Goal: Task Accomplishment & Management: Manage account settings

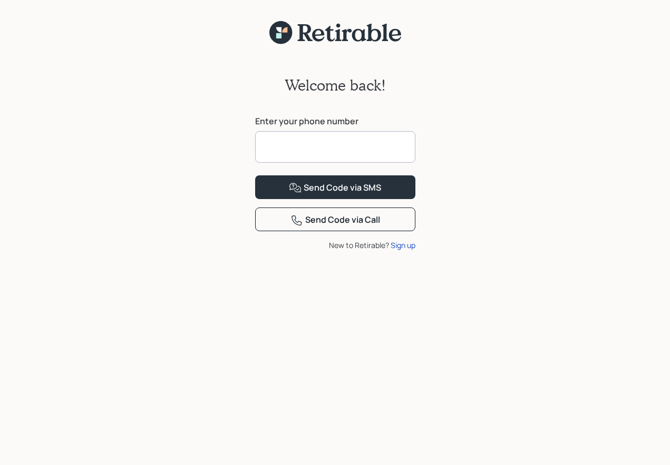
click at [268, 157] on input at bounding box center [335, 147] width 160 height 32
type input "**********"
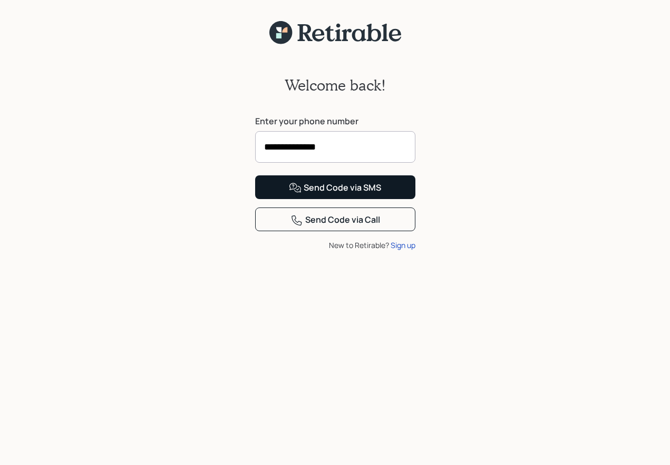
click at [301, 194] on icon at bounding box center [295, 188] width 13 height 13
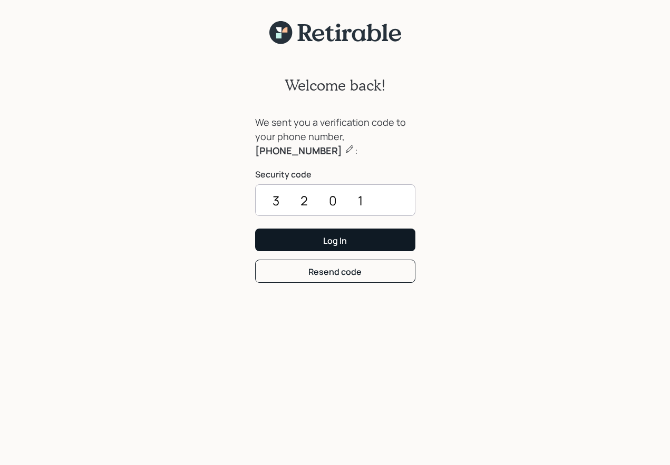
type input "3201"
click at [312, 247] on button "Log In" at bounding box center [335, 240] width 160 height 23
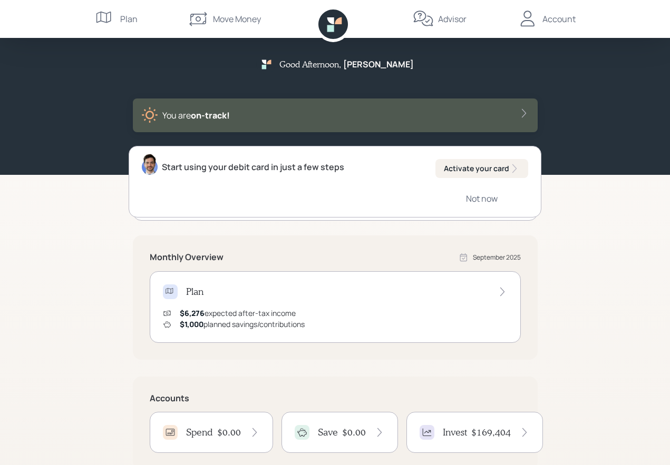
click at [515, 430] on div "$169,404" at bounding box center [500, 433] width 58 height 12
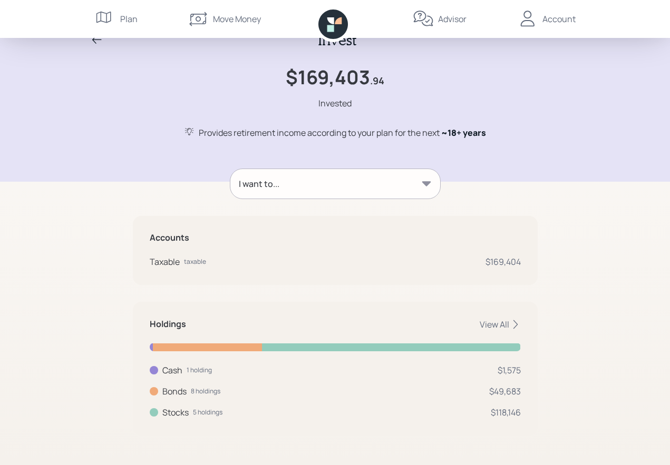
scroll to position [23, 0]
click at [501, 263] on div "$169,404" at bounding box center [502, 262] width 35 height 13
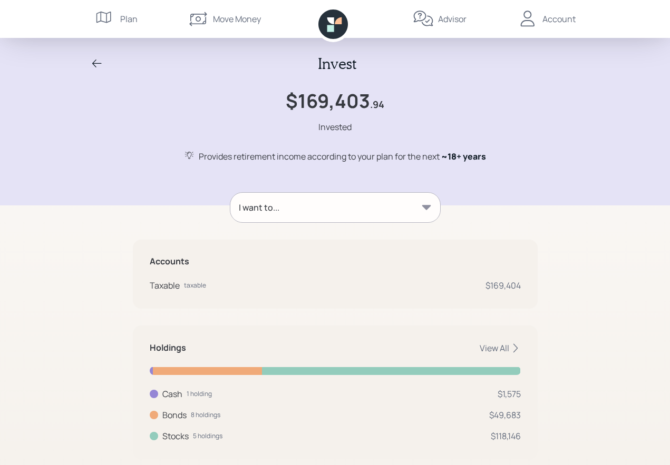
scroll to position [0, 0]
click at [527, 18] on icon at bounding box center [527, 19] width 14 height 16
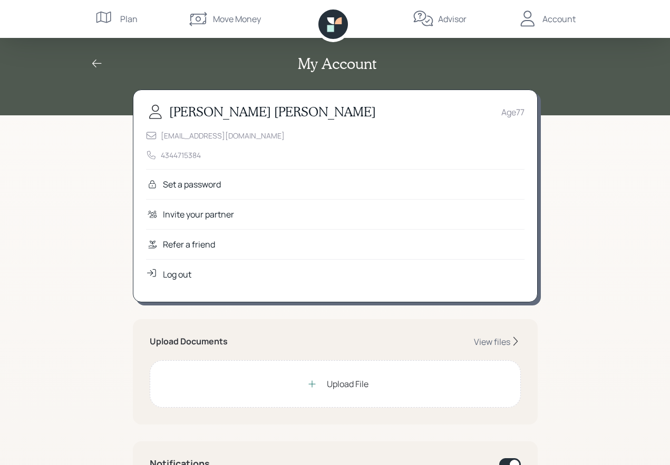
click at [166, 273] on div "Log out" at bounding box center [177, 274] width 28 height 13
